Goal: Find specific page/section: Find specific page/section

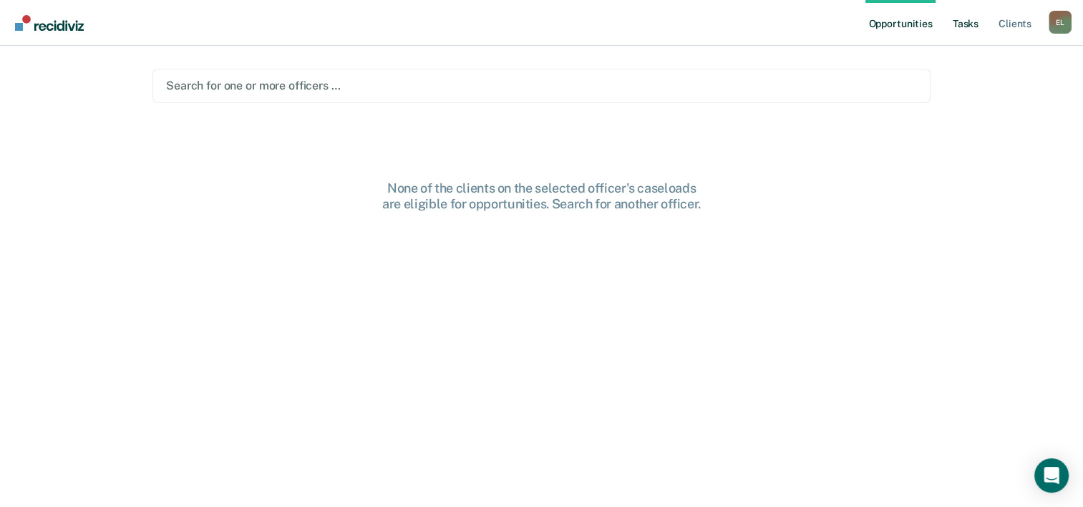
click at [972, 20] on link "Tasks" at bounding box center [965, 23] width 31 height 46
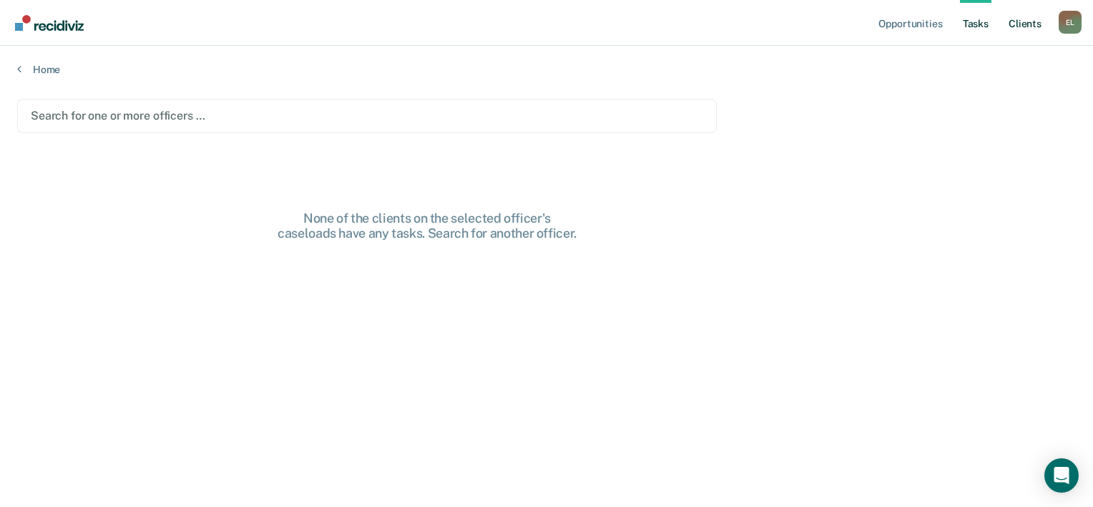
click at [1031, 26] on link "Client s" at bounding box center [1025, 23] width 39 height 46
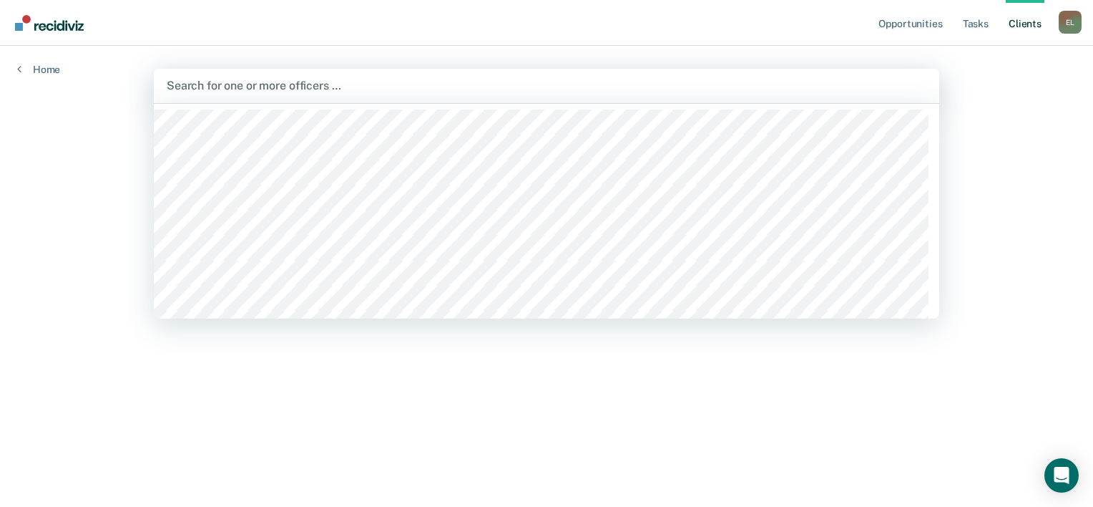
click at [606, 98] on div "Search for one or more officers …" at bounding box center [547, 86] width 786 height 34
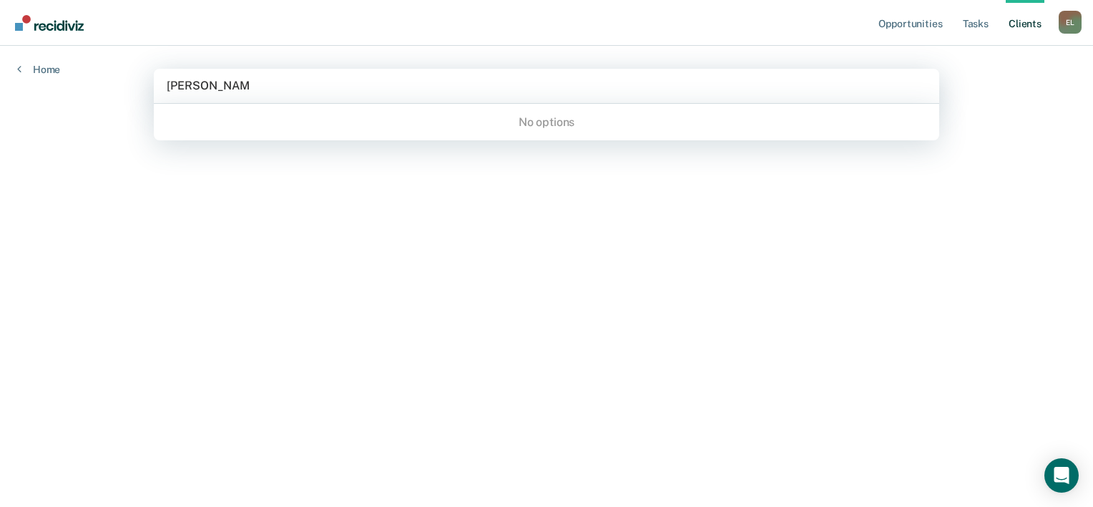
type input "[PERSON_NAME]"
